Goal: Task Accomplishment & Management: Manage account settings

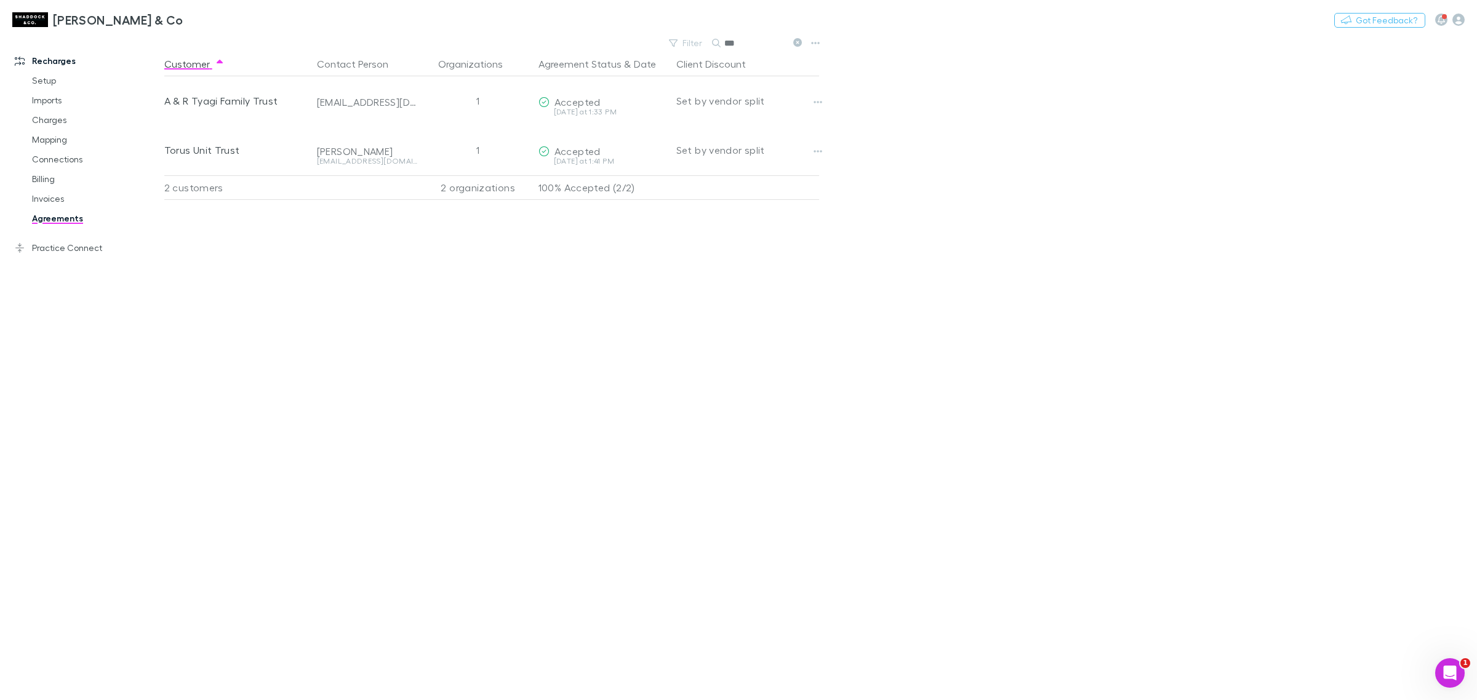
click at [57, 217] on link "Agreements" at bounding box center [97, 219] width 154 height 20
click at [771, 44] on input "***" at bounding box center [755, 42] width 62 height 17
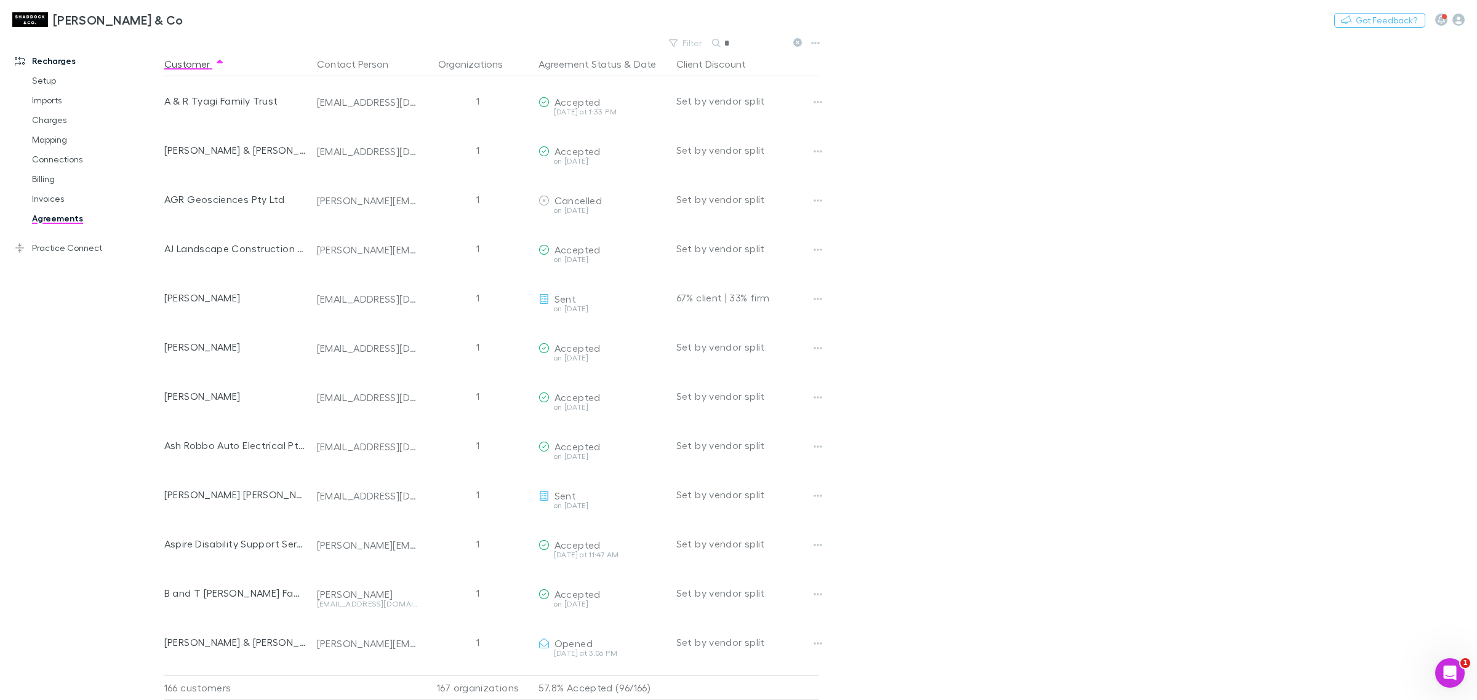
type input "*"
click at [1025, 103] on main "Filter Search * Customer Contact Person Organizations Agreement Status & Date C…" at bounding box center [820, 367] width 1313 height 666
click at [750, 41] on input "*" at bounding box center [755, 42] width 62 height 17
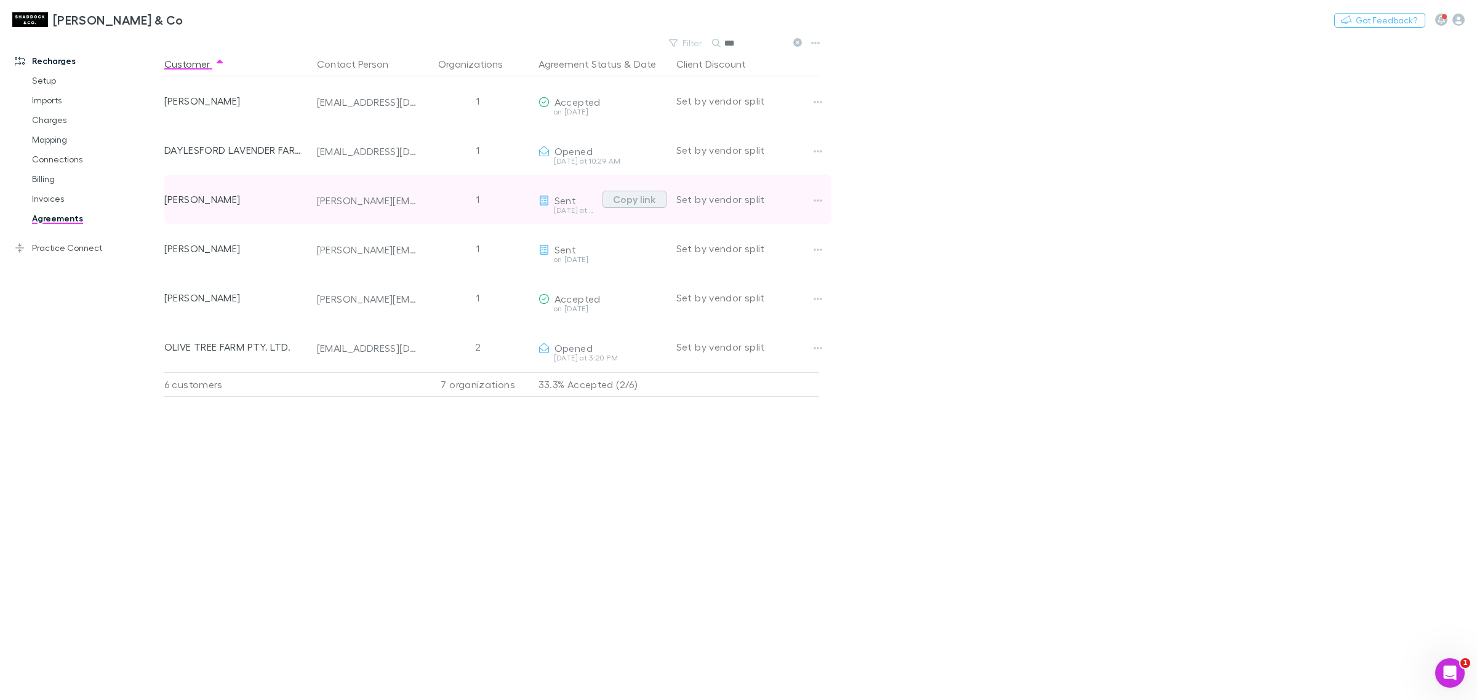
type input "***"
click at [628, 201] on button "Copy link" at bounding box center [635, 199] width 64 height 17
click at [814, 201] on icon "button" at bounding box center [818, 200] width 9 height 2
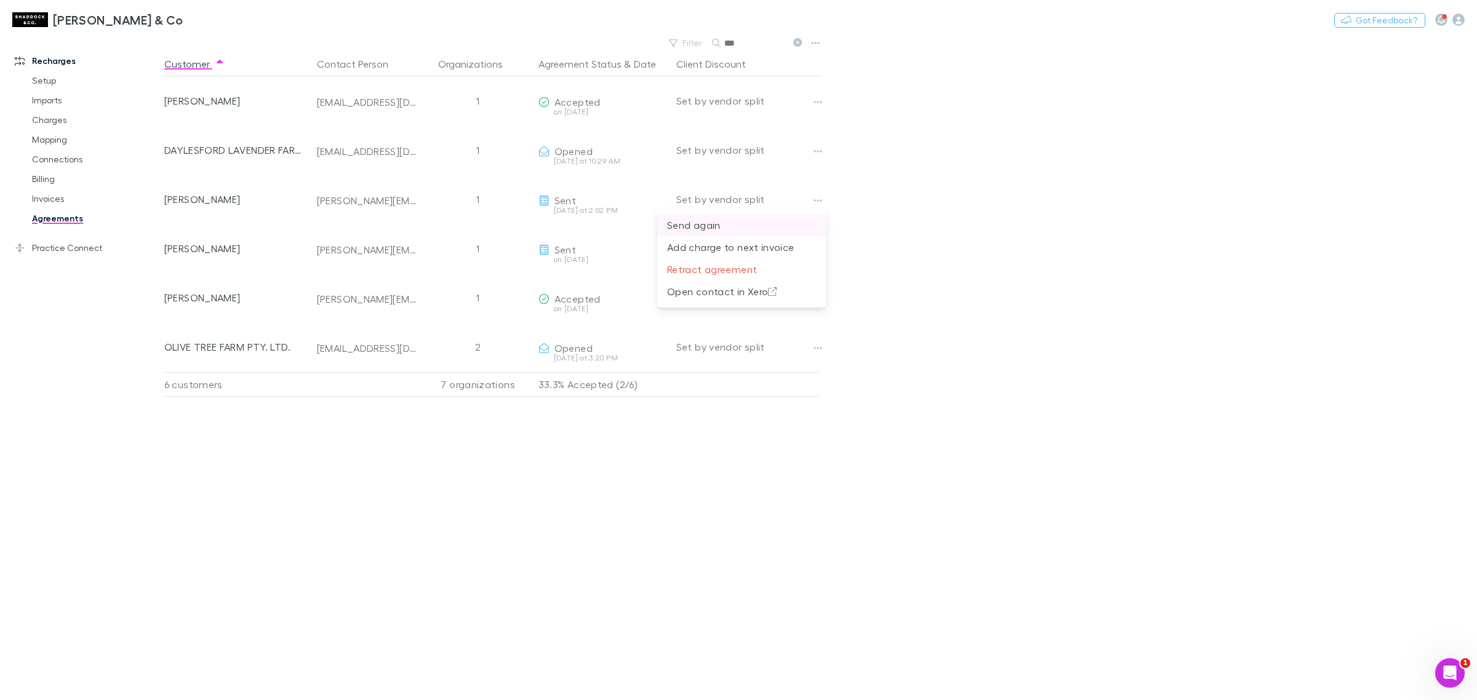
click at [702, 223] on p "Send again" at bounding box center [742, 225] width 150 height 15
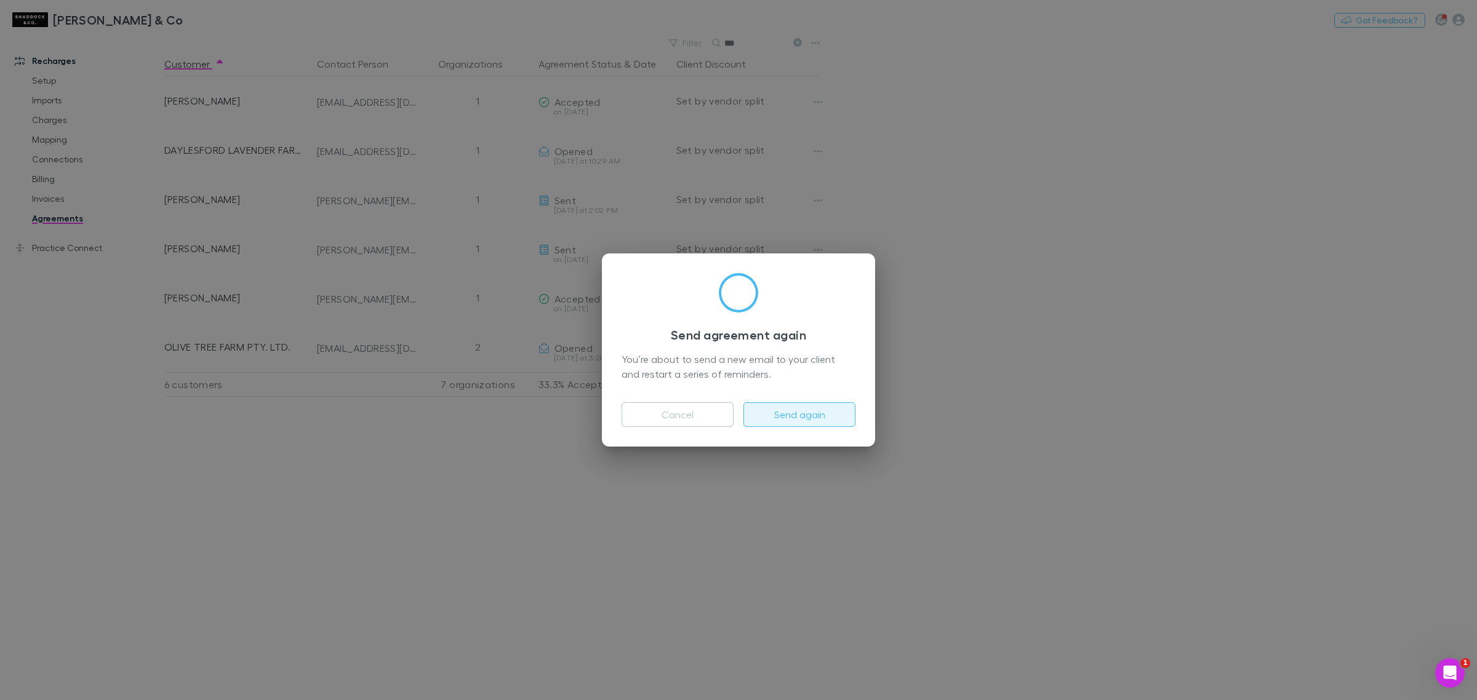
click at [790, 416] on button "Send again" at bounding box center [799, 415] width 112 height 25
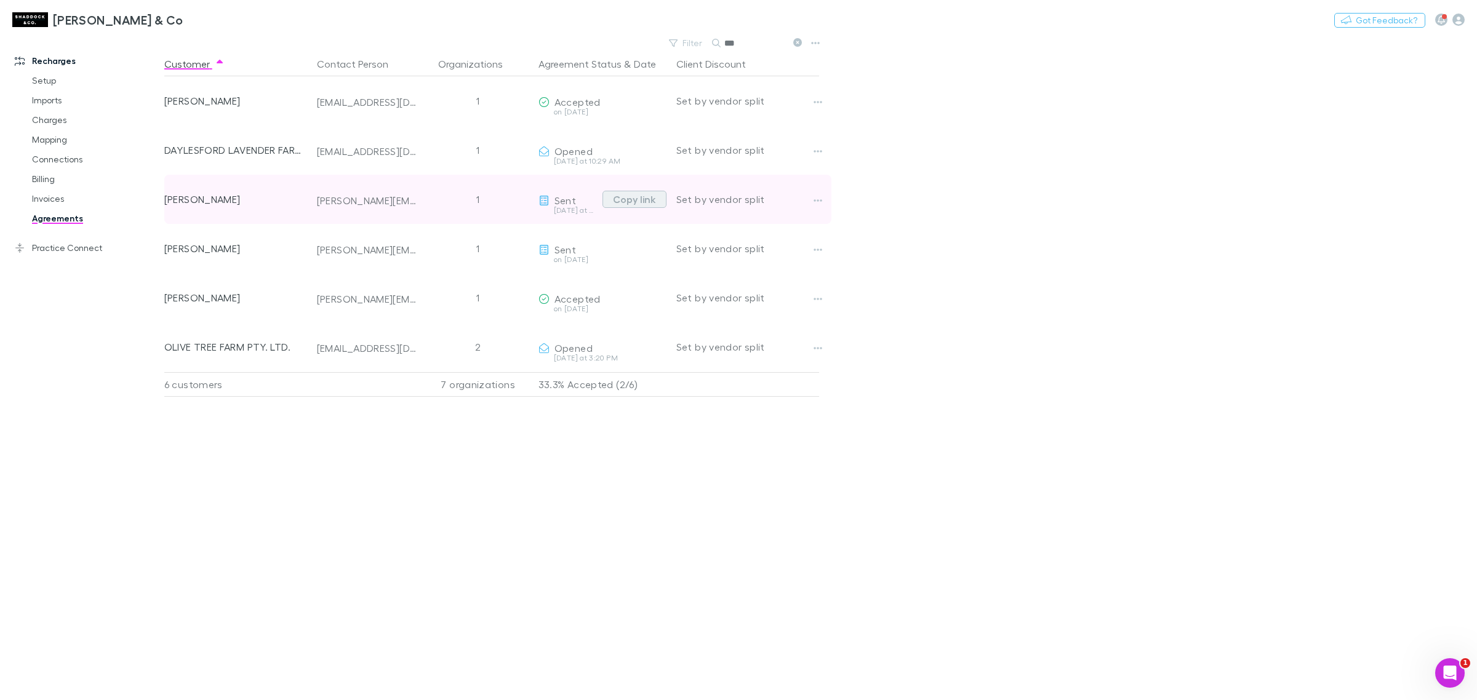
click at [641, 201] on button "Copy link" at bounding box center [635, 199] width 64 height 17
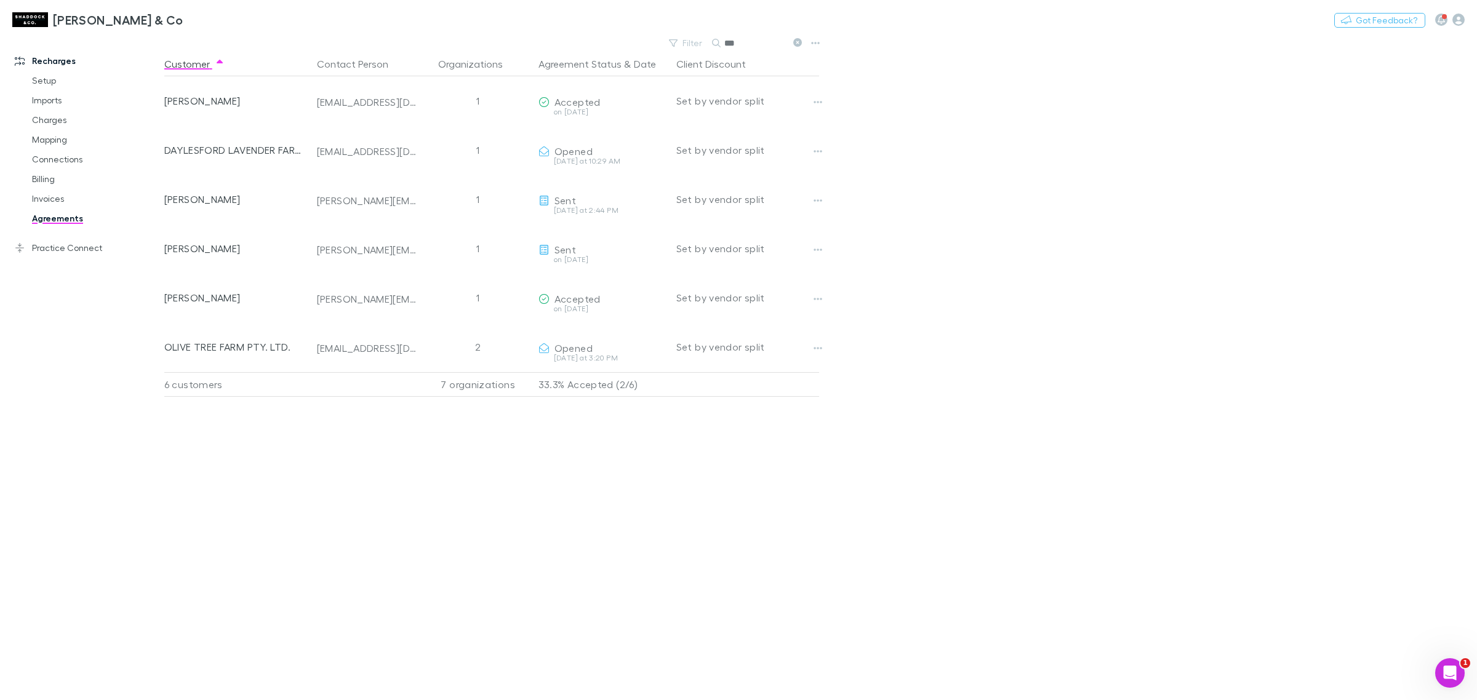
click at [448, 531] on div "Customer Contact Person Organizations Agreement Status & Date Client Discount […" at bounding box center [502, 376] width 677 height 649
